Goal: Task Accomplishment & Management: Use online tool/utility

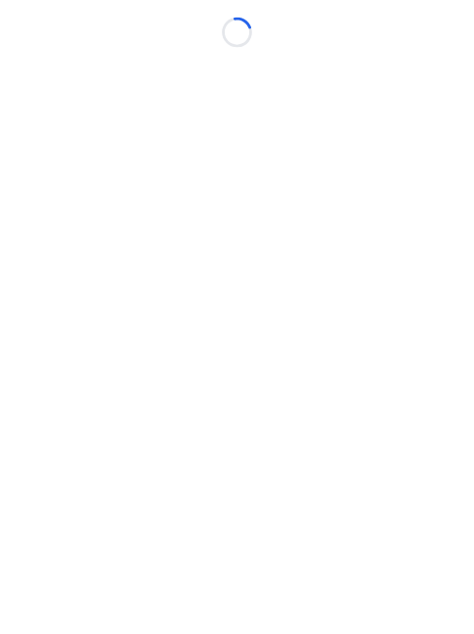
scroll to position [15, 8]
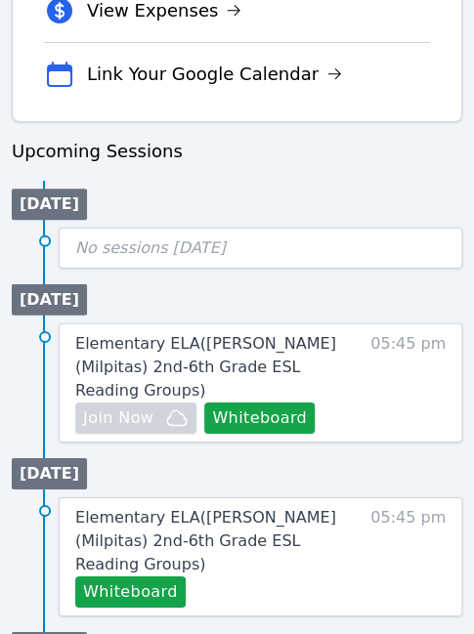
scroll to position [896, 4]
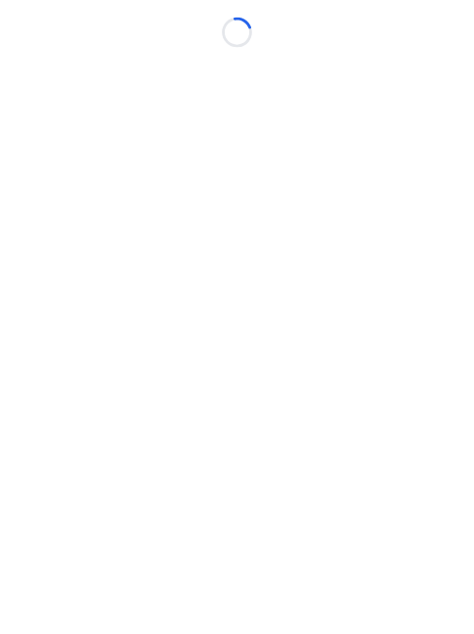
scroll to position [15, 4]
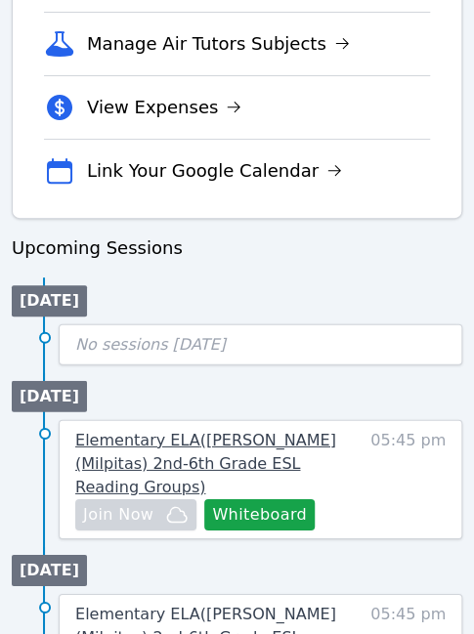
scroll to position [826, 0]
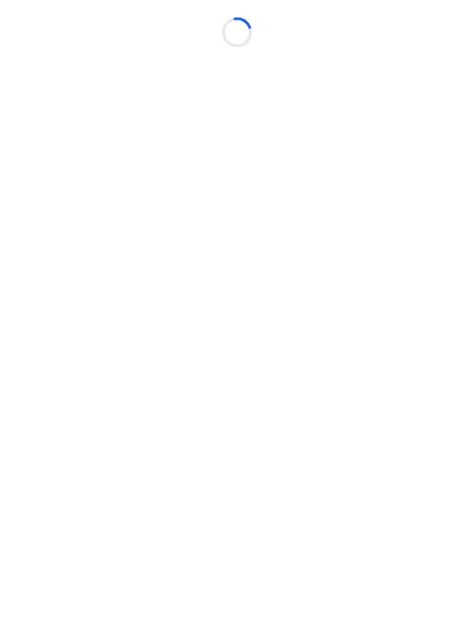
scroll to position [15, 0]
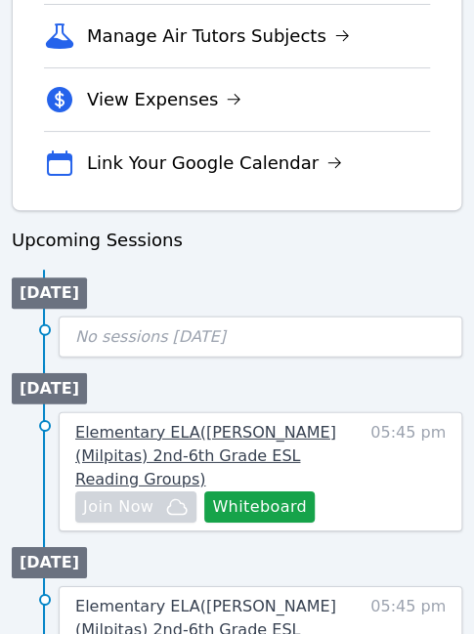
click at [227, 423] on span "Elementary ELA ( Randall (Milpitas) 2nd-6th Grade ESL Reading Groups )" at bounding box center [205, 455] width 261 height 65
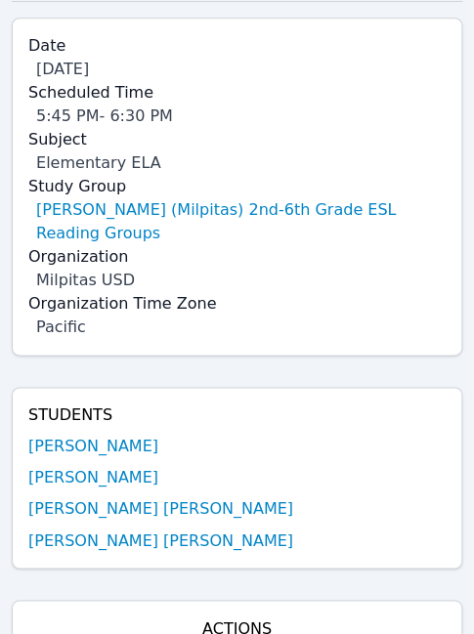
scroll to position [174, 0]
